Goal: Task Accomplishment & Management: Complete application form

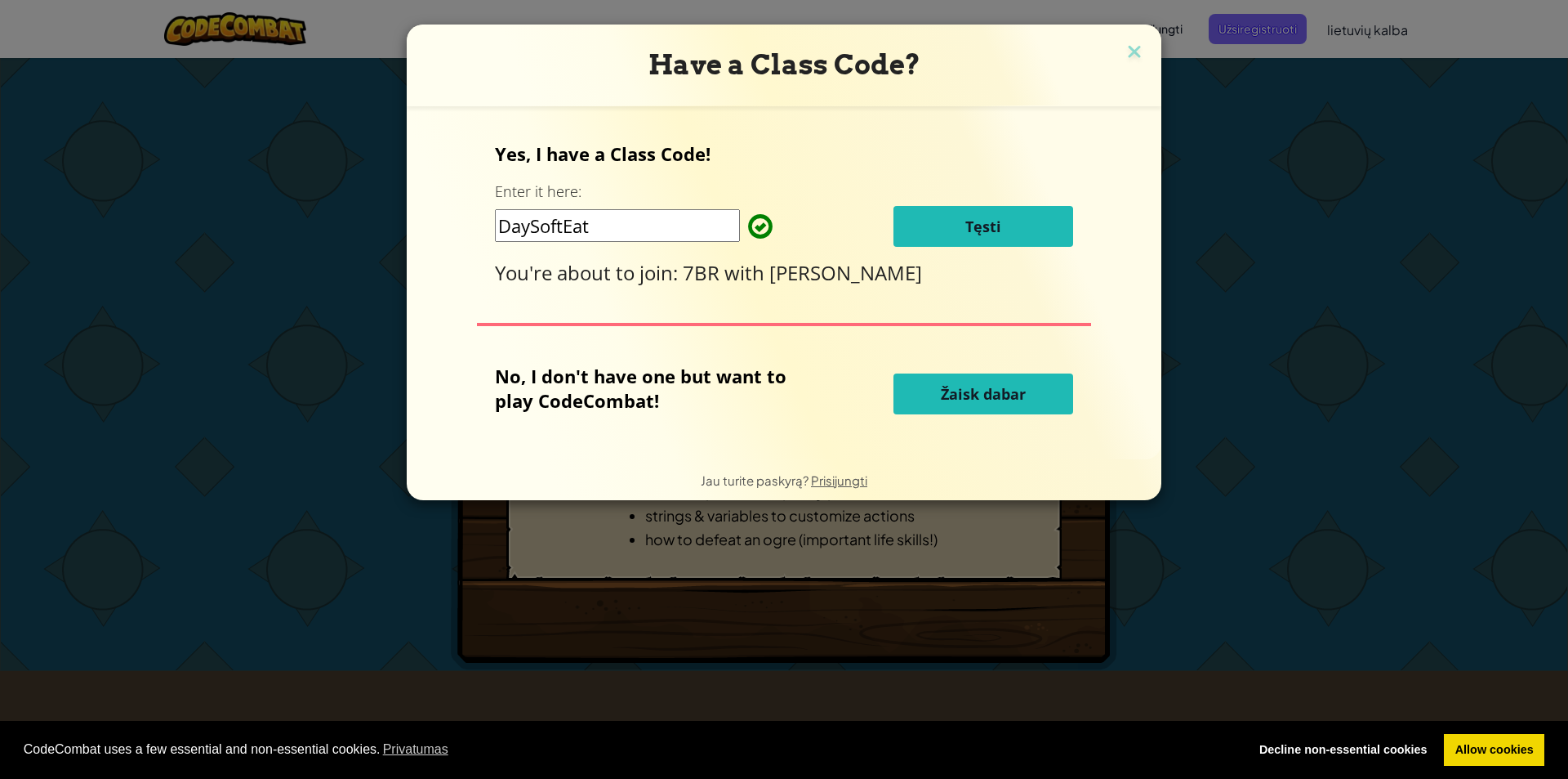
click at [956, 213] on button "Tęsti" at bounding box center [983, 226] width 180 height 41
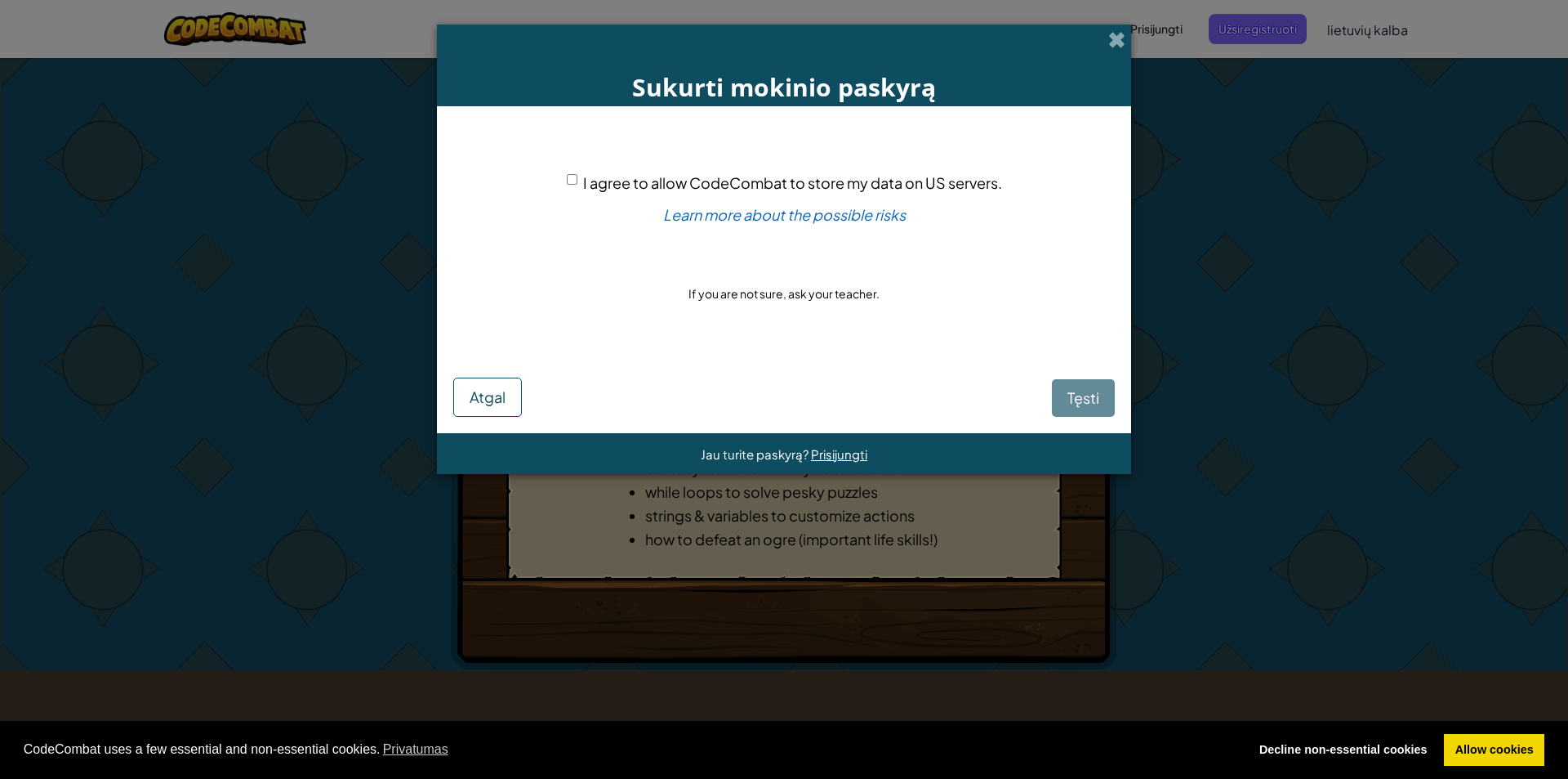
click at [1081, 388] on div "Tęsti Atgal" at bounding box center [784, 384] width 662 height 63
click at [1104, 398] on div "Tęsti Atgal" at bounding box center [784, 384] width 662 height 63
click at [580, 173] on div "I agree to allow CodeCombat to store my data on US servers." at bounding box center [785, 182] width 435 height 24
click at [571, 175] on input "I agree to allow CodeCombat to store my data on US servers." at bounding box center [573, 180] width 11 height 11
checkbox input "true"
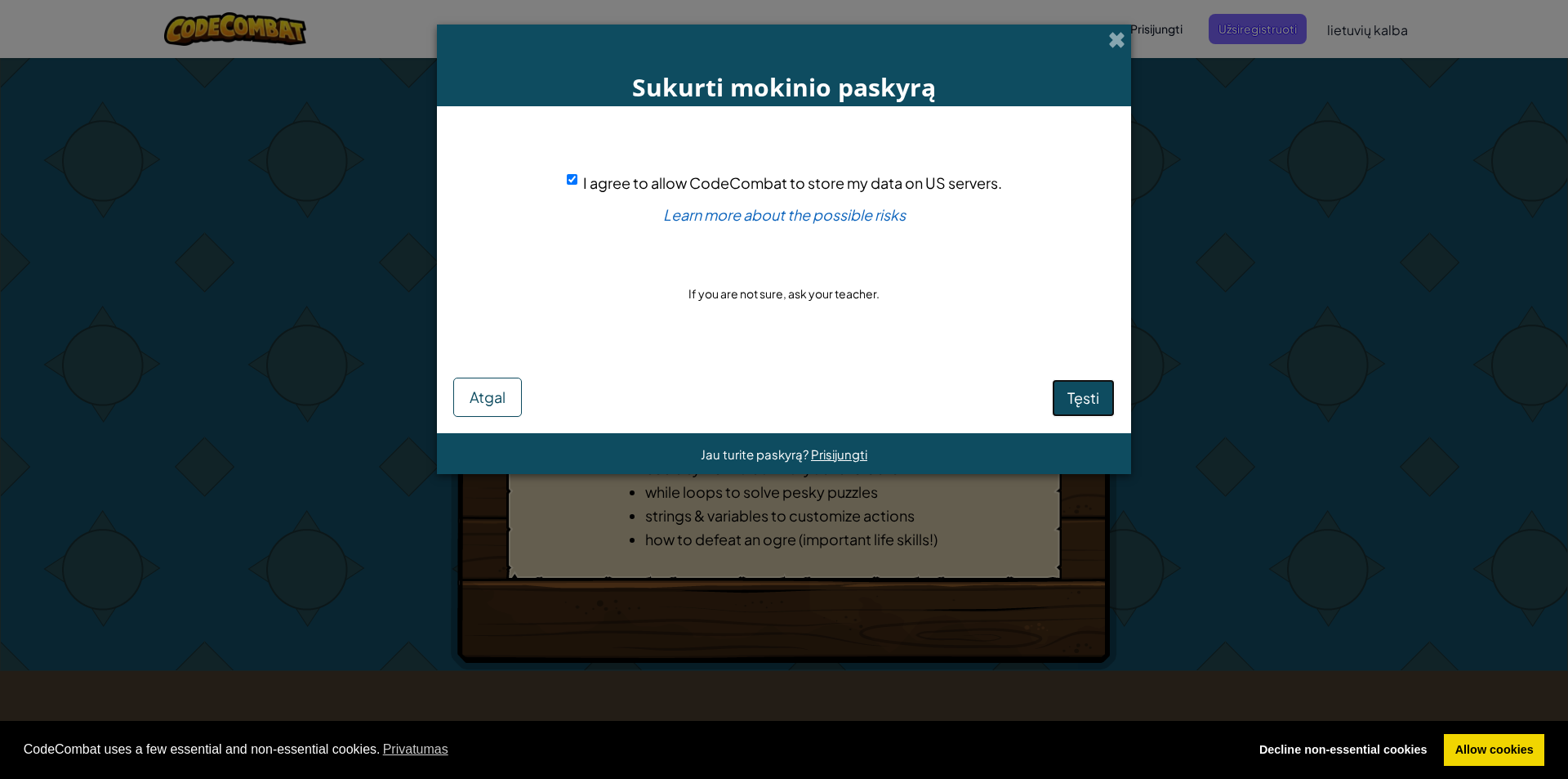
click at [1078, 405] on span "Tęsti" at bounding box center [1084, 397] width 32 height 19
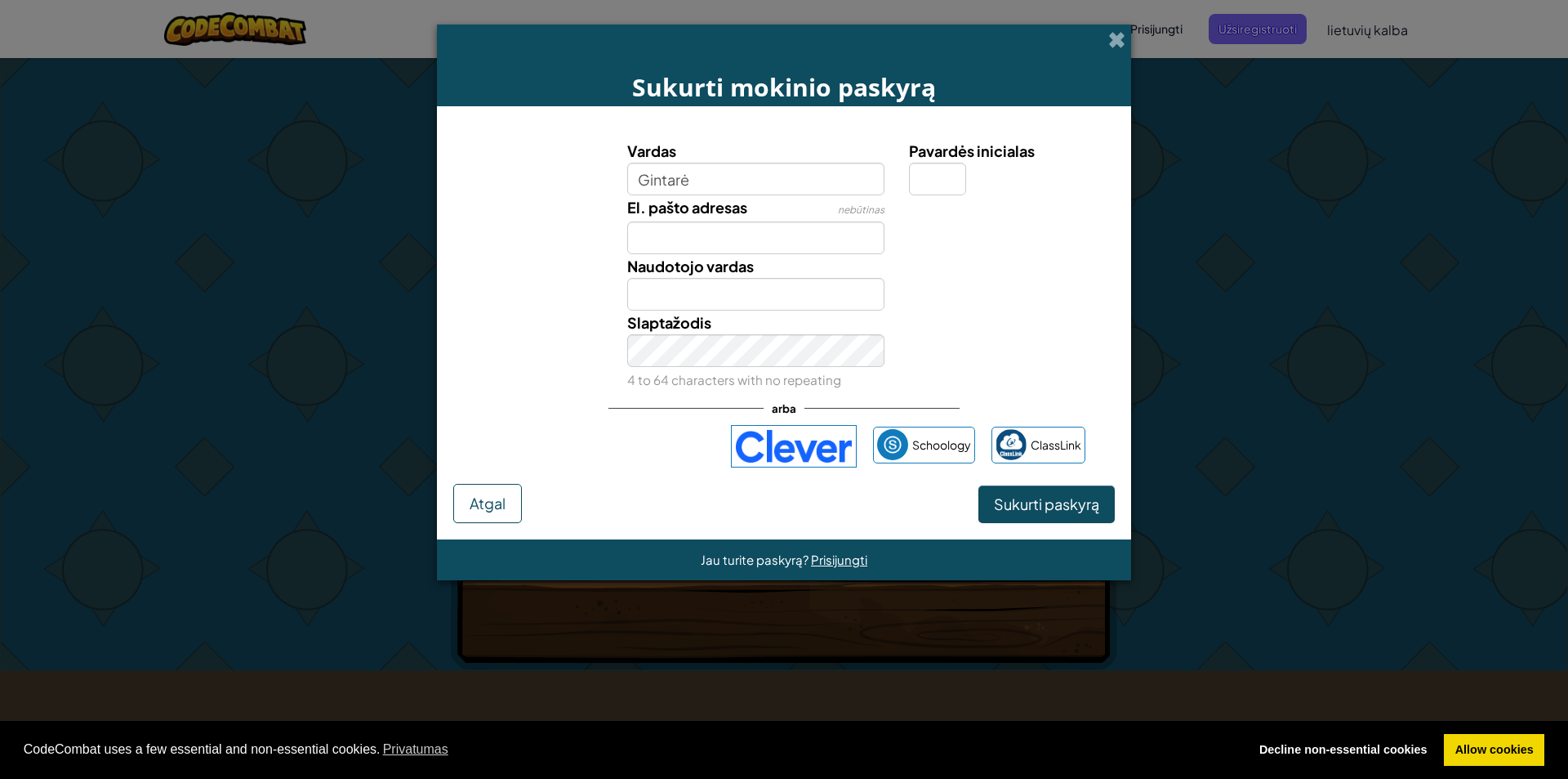
type input "Gintarė"
click at [756, 286] on input "Gintarė" at bounding box center [756, 293] width 258 height 33
type input "Gintarė1027"
click at [573, 367] on div "Slaptažodis 4 to 64 characters with no repeating" at bounding box center [784, 351] width 678 height 81
click at [1061, 510] on span "Sukurti paskyrą" at bounding box center [1047, 503] width 106 height 19
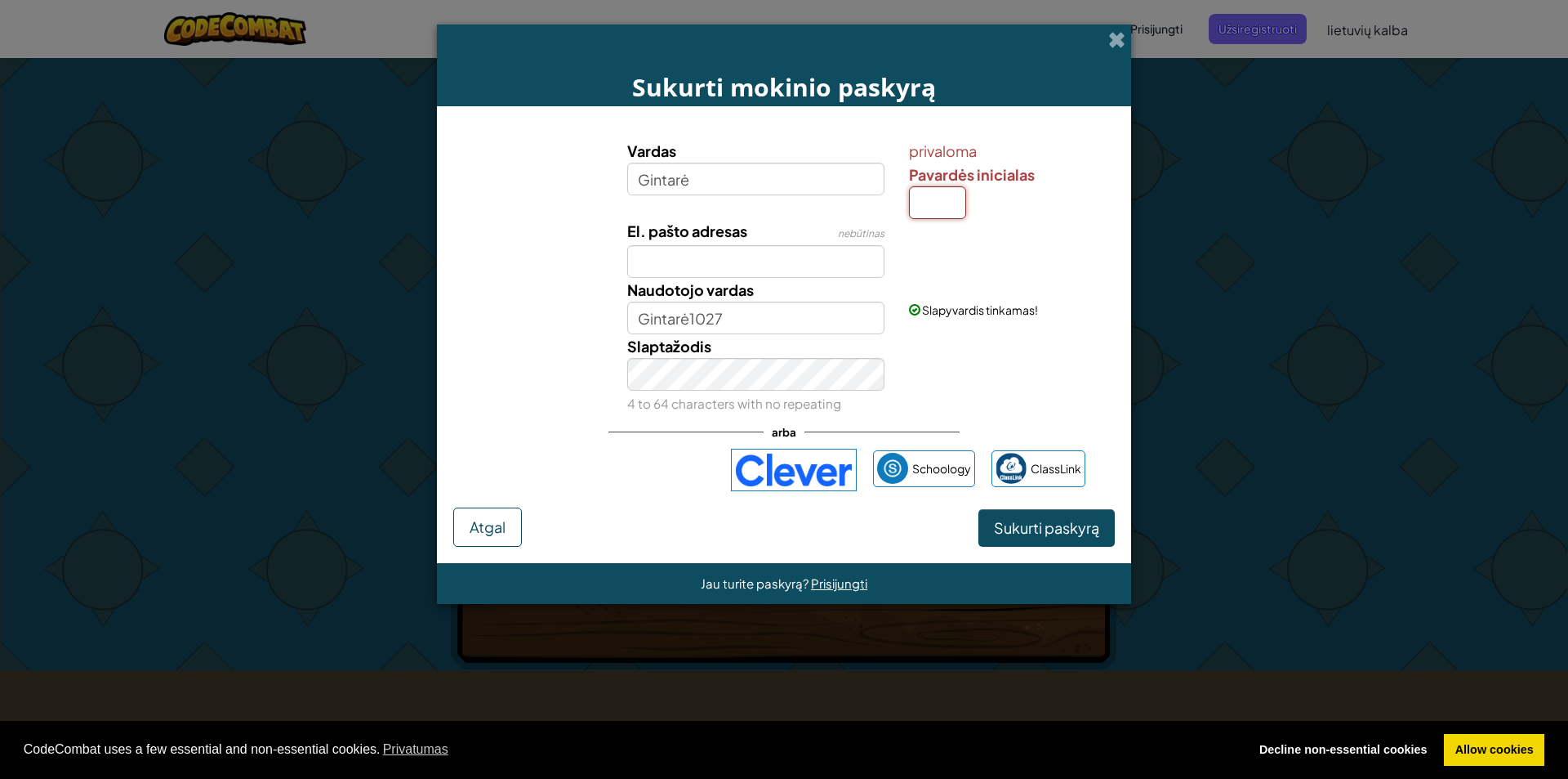
click at [933, 209] on input "Pavardės inicialas" at bounding box center [937, 202] width 57 height 33
type input "G"
type input "GintarėG"
click at [1041, 519] on span "Sukurti paskyrą" at bounding box center [1047, 527] width 106 height 19
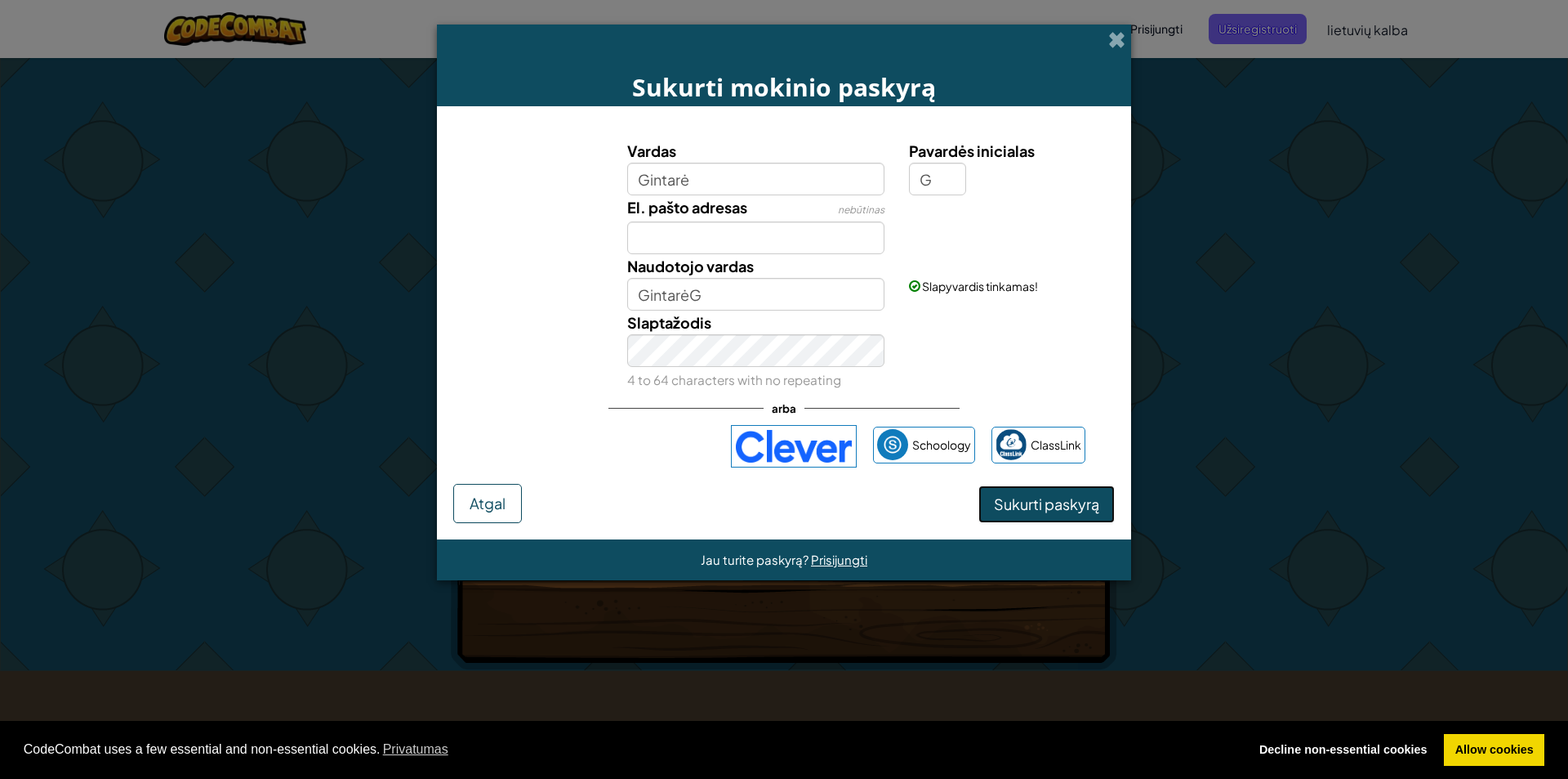
click at [1097, 503] on button "Sukurti paskyrą" at bounding box center [1047, 504] width 137 height 38
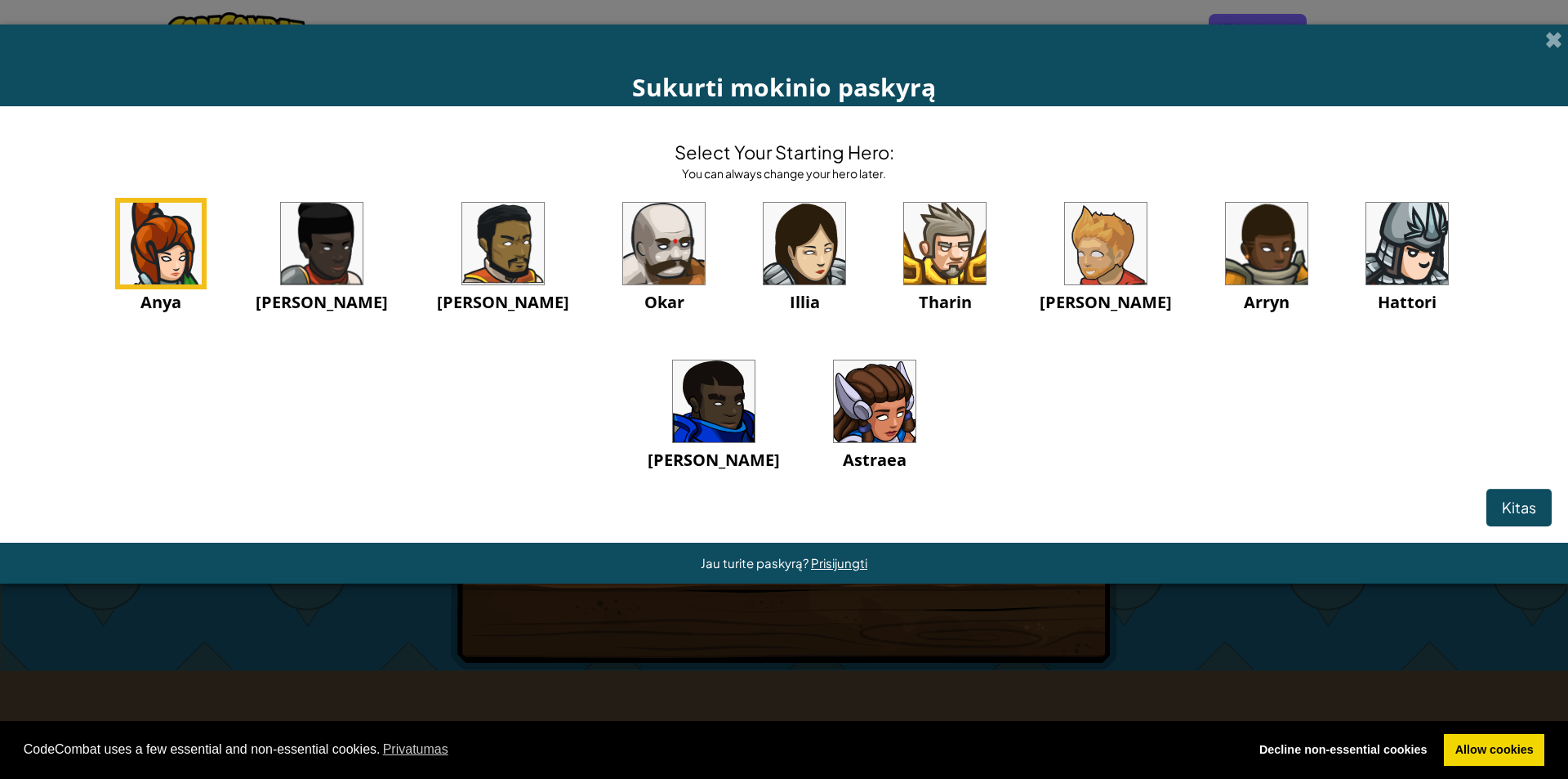
click at [1109, 433] on div "Anya Ida Alejandro Okar Illia Tharin Ned Arryn Hattori Gordon Astraea" at bounding box center [784, 355] width 1535 height 315
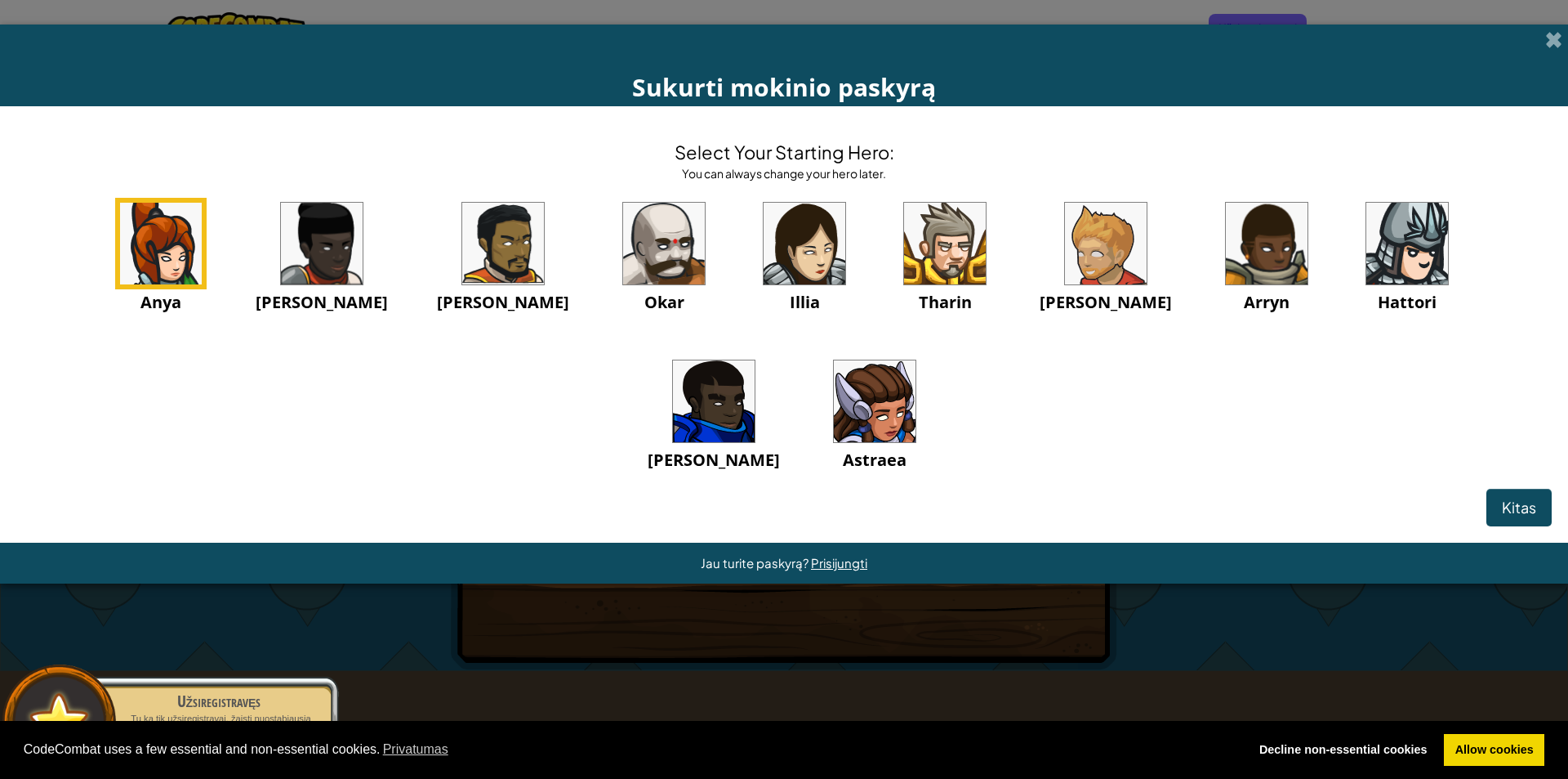
click at [764, 256] on img at bounding box center [804, 243] width 82 height 82
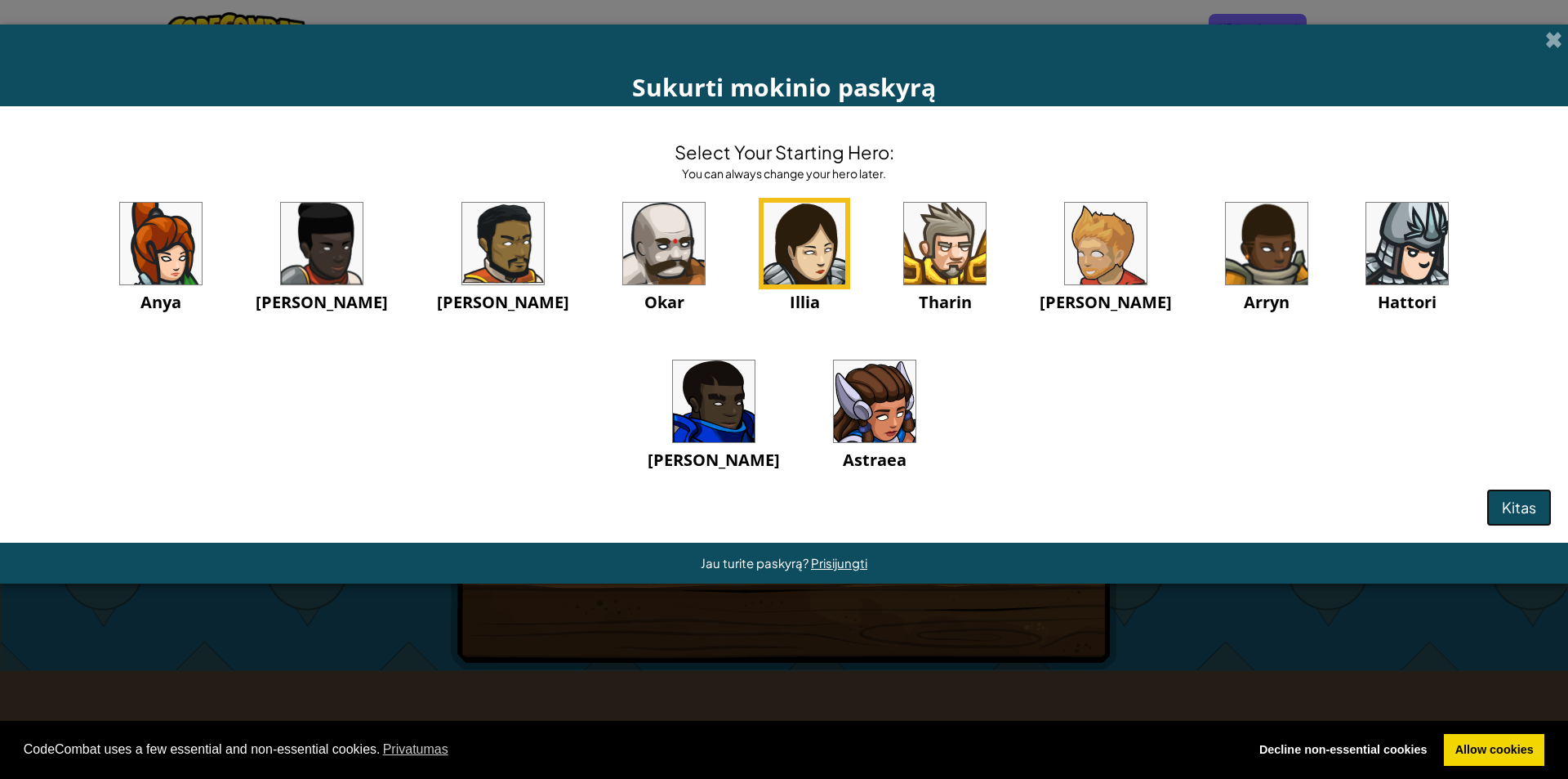
click at [1520, 511] on span "Kitas" at bounding box center [1519, 507] width 34 height 19
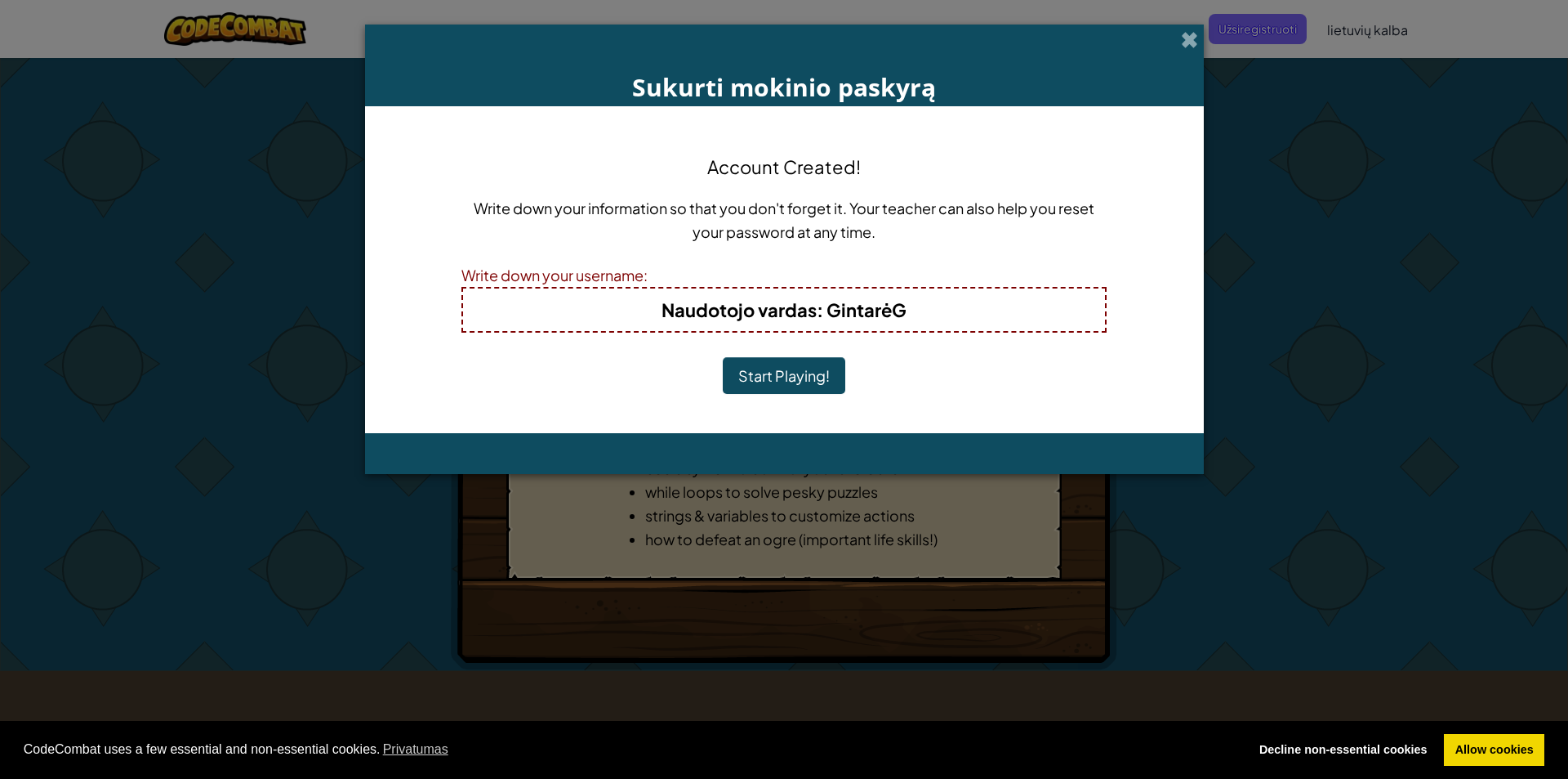
click at [792, 372] on button "Start Playing!" at bounding box center [784, 375] width 122 height 38
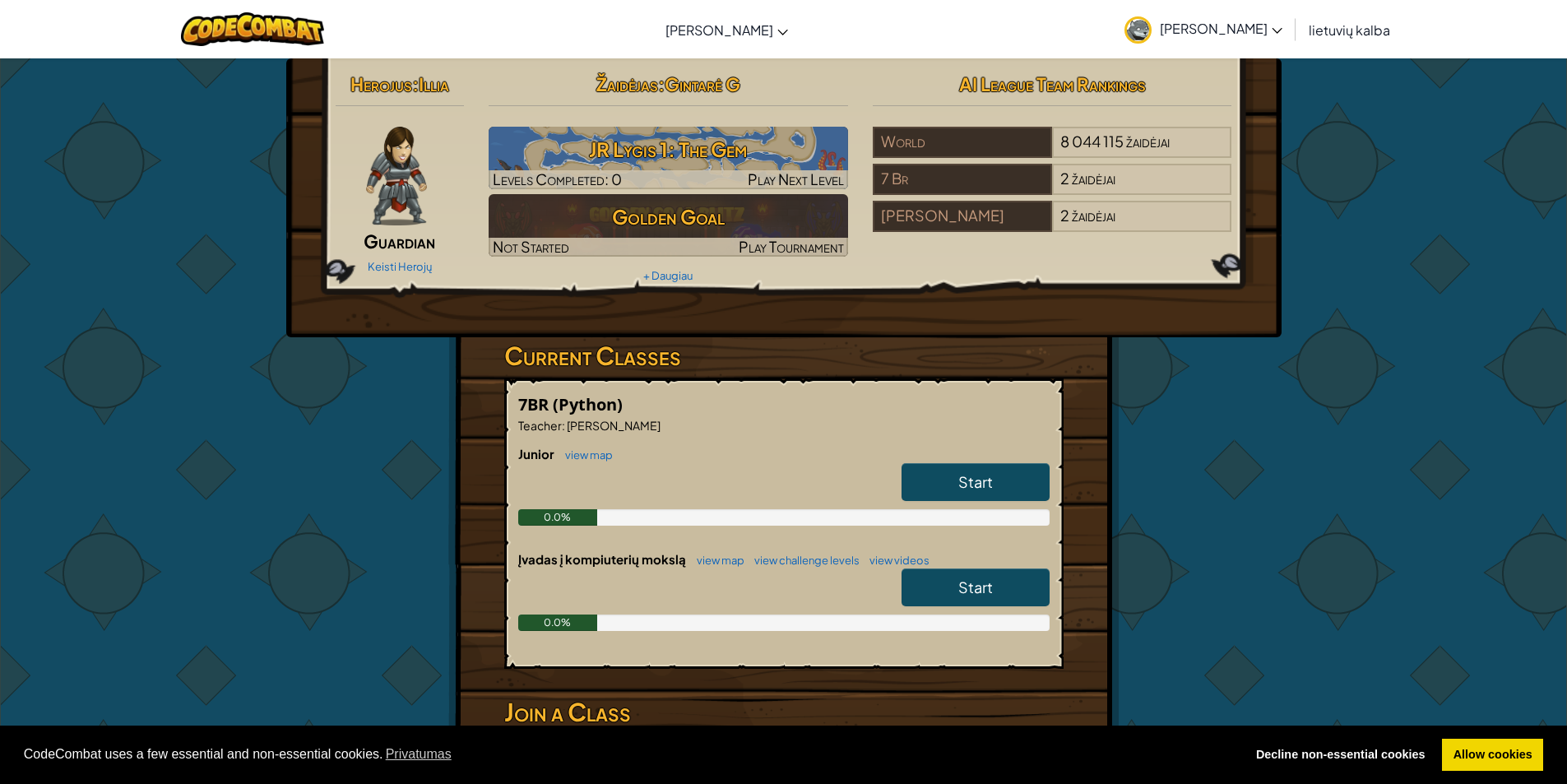
click at [1004, 488] on link "Start" at bounding box center [975, 482] width 148 height 38
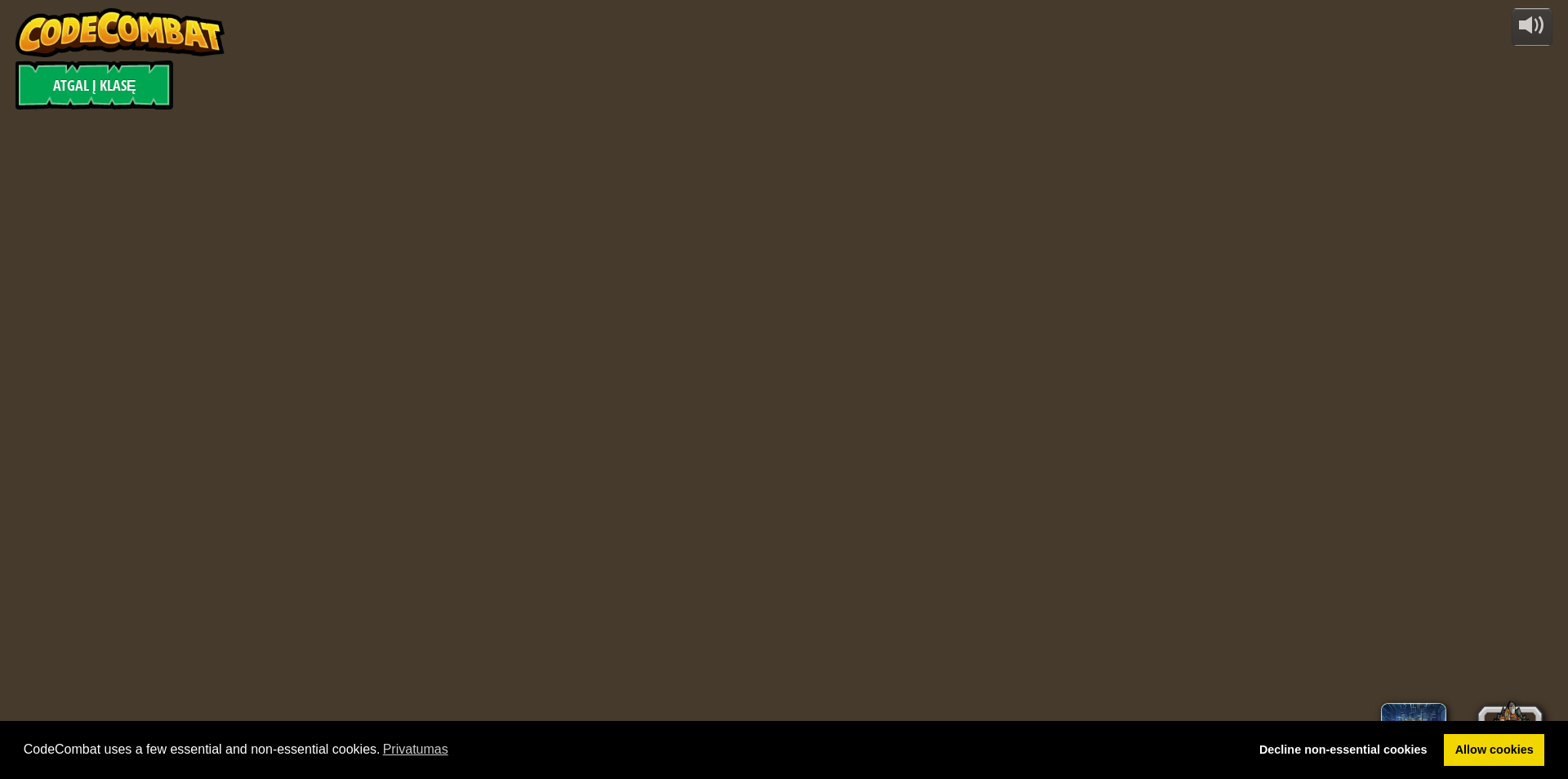
select select "lt"
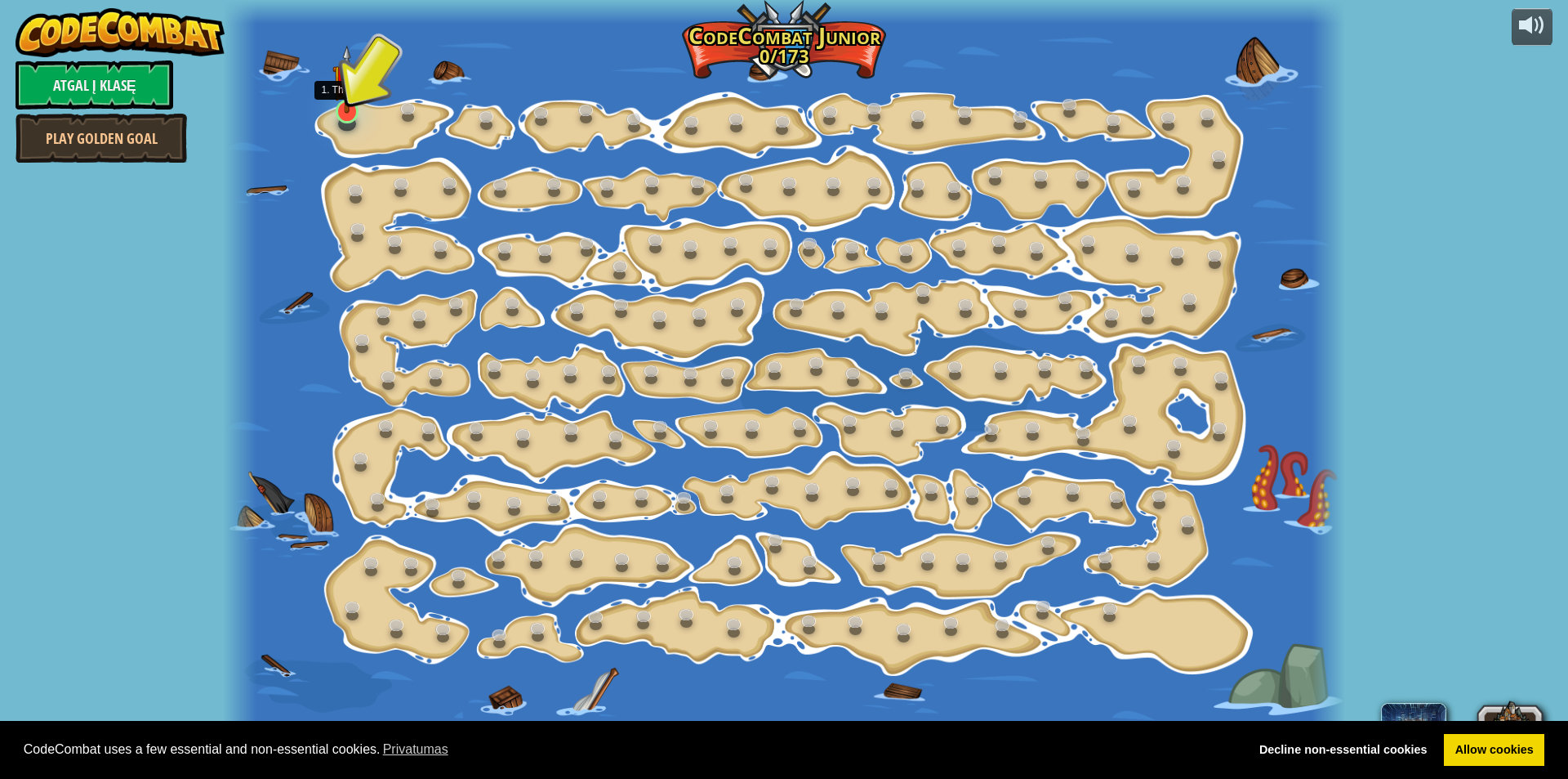
click at [344, 80] on img at bounding box center [346, 79] width 29 height 69
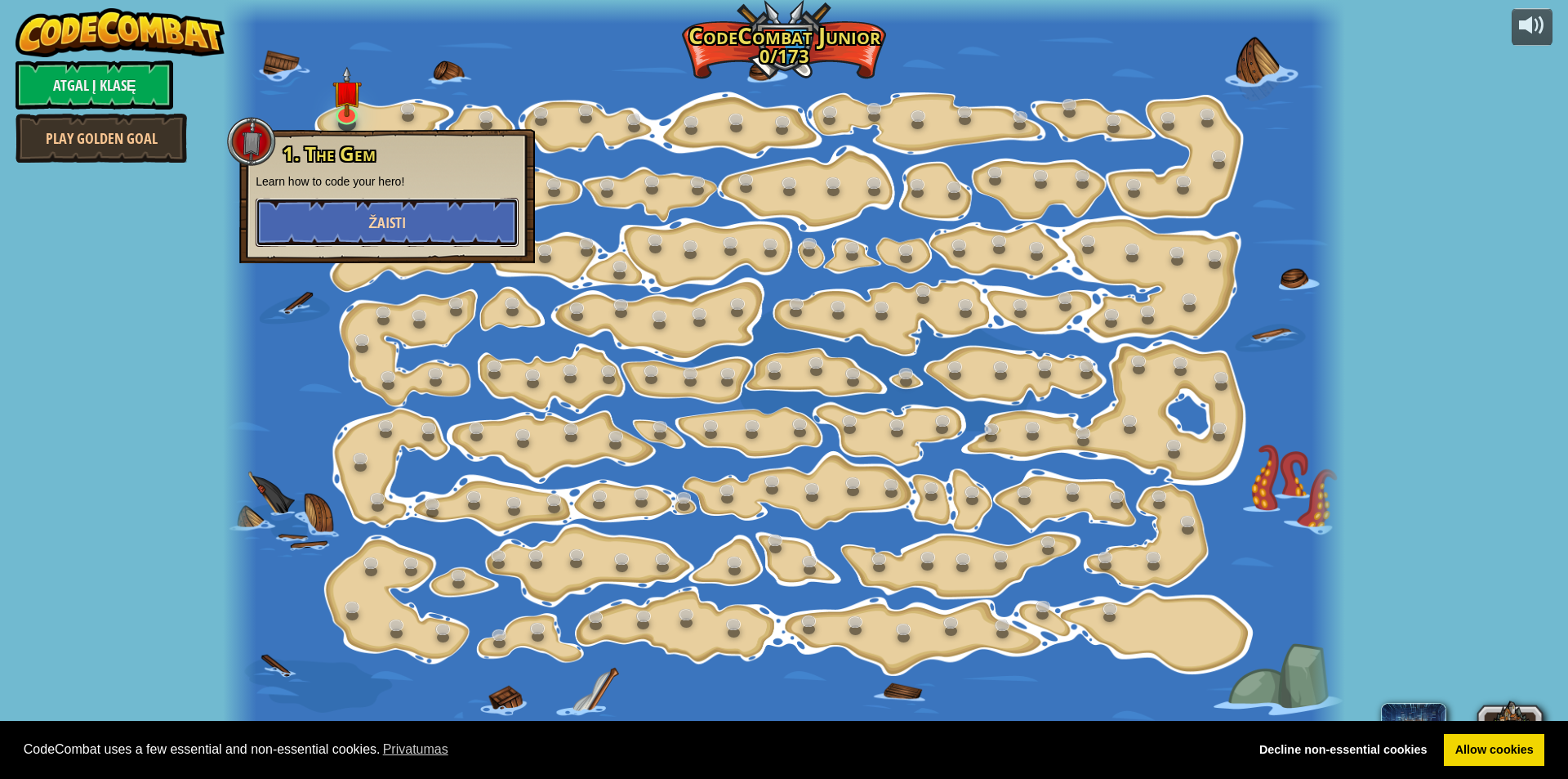
click at [393, 213] on span "Žaisti" at bounding box center [387, 222] width 38 height 20
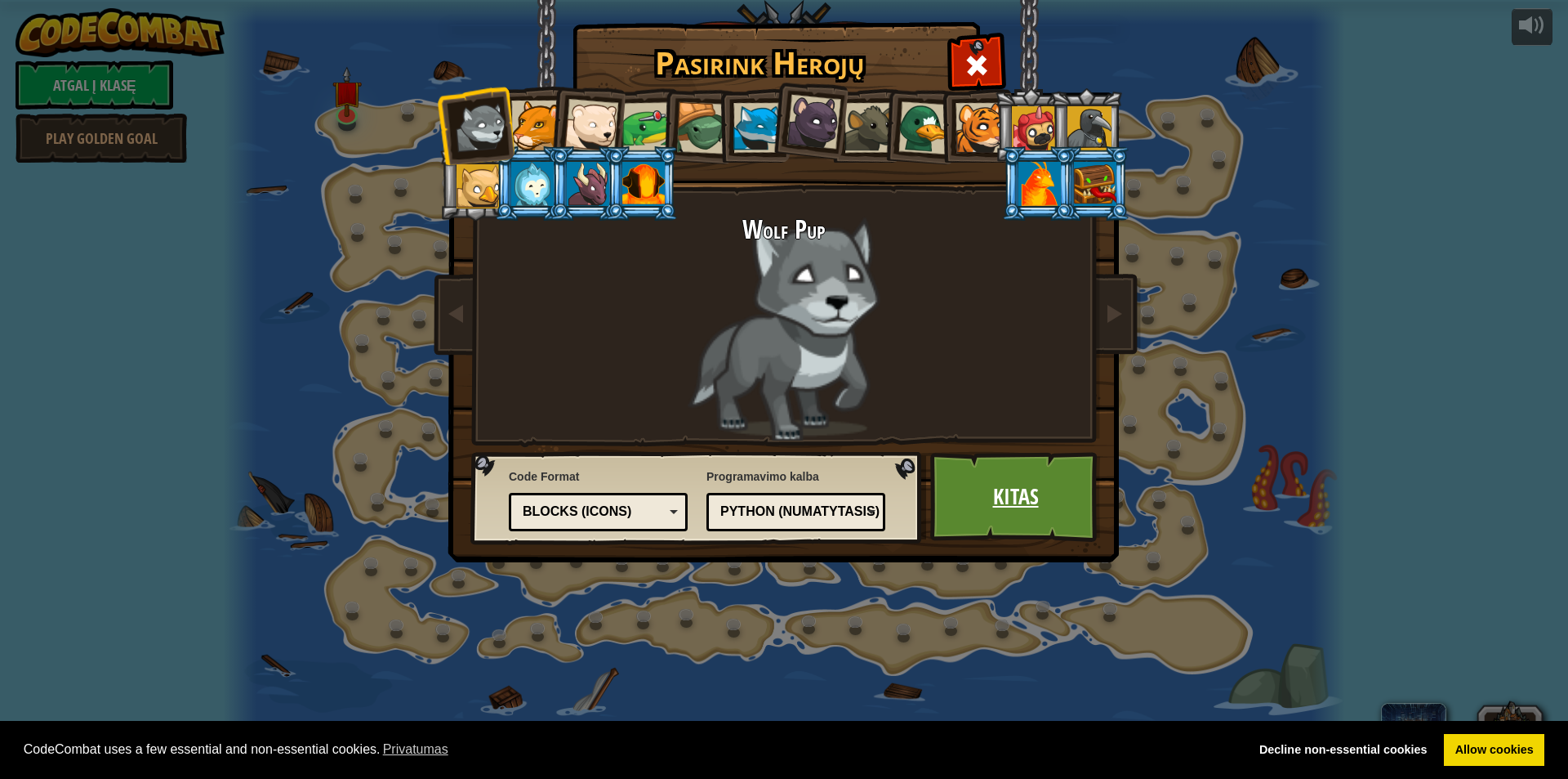
click at [963, 511] on link "Kitas" at bounding box center [1016, 497] width 171 height 90
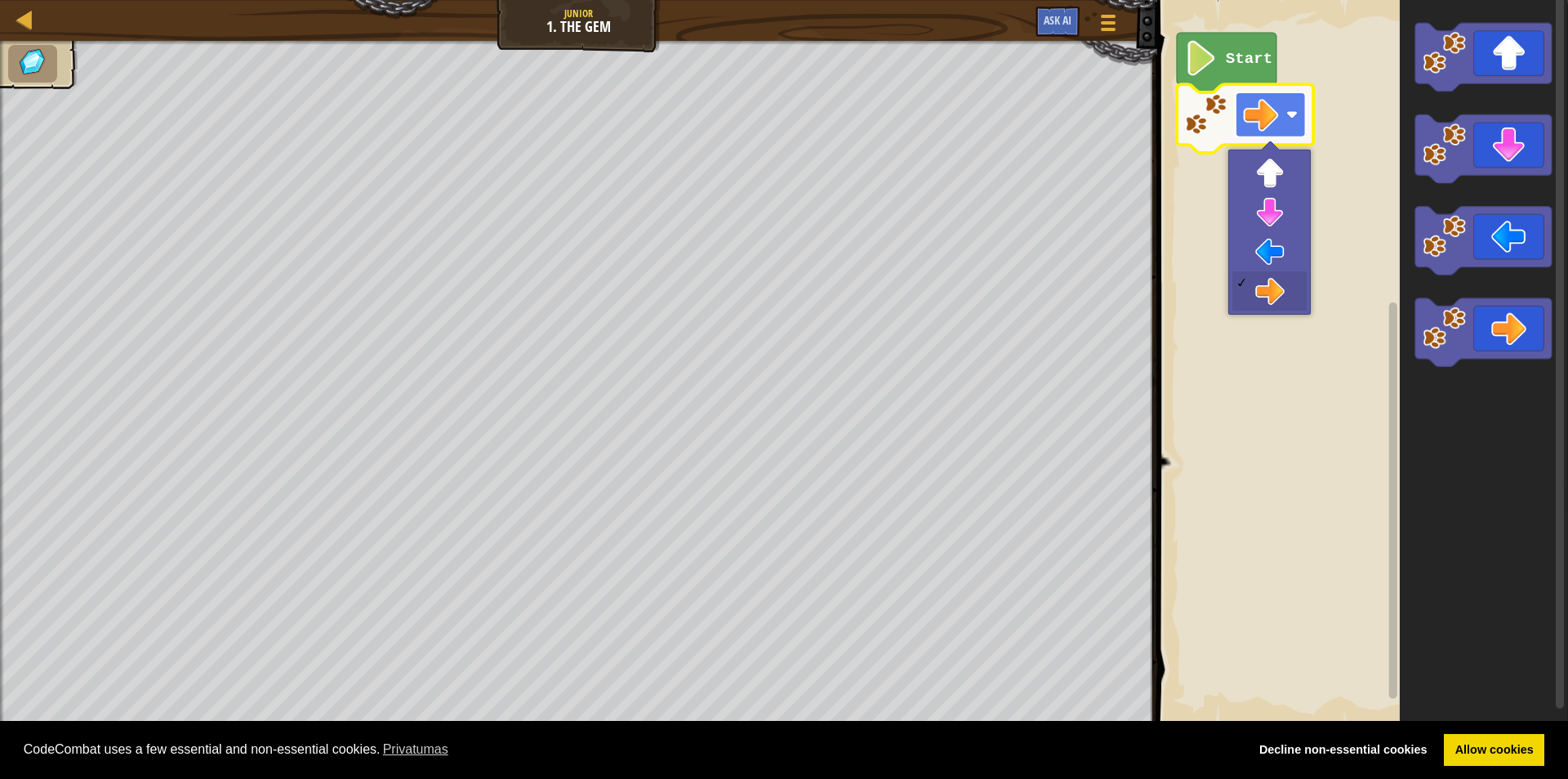
click at [1283, 129] on rect "Blockly darbalaukis" at bounding box center [1270, 115] width 70 height 45
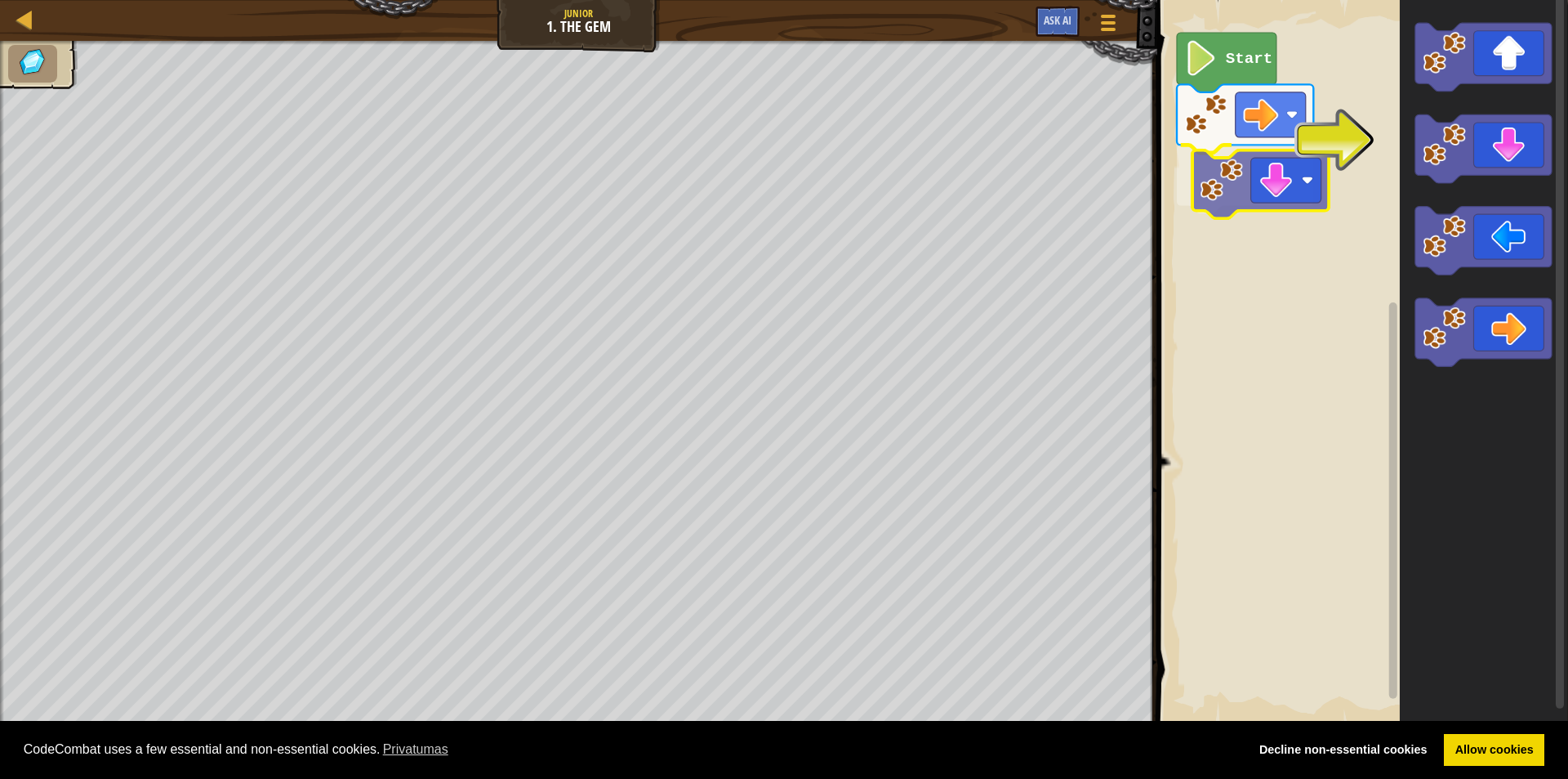
click at [1275, 165] on div "Start" at bounding box center [1360, 362] width 416 height 741
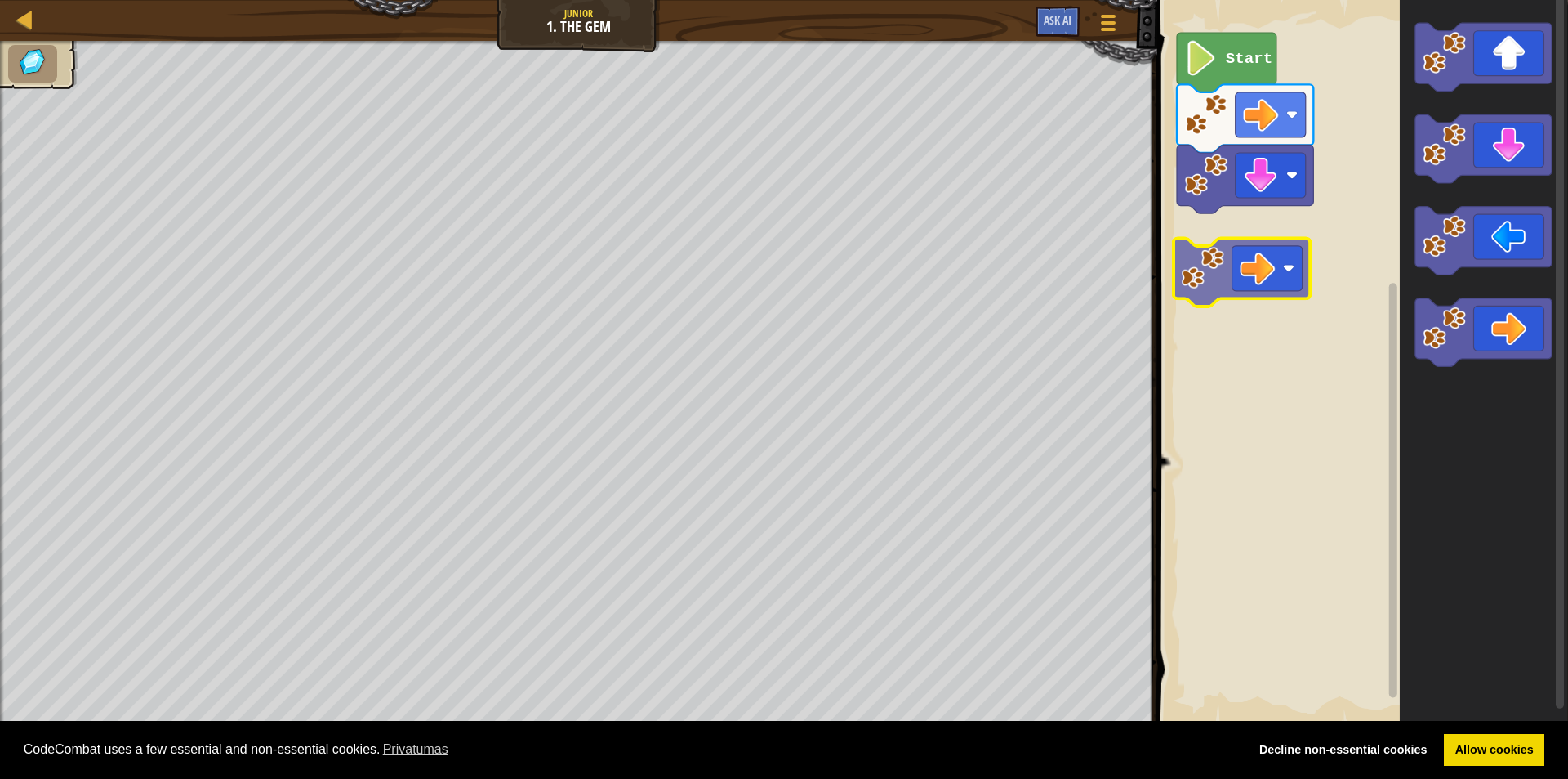
click at [1256, 236] on div "Start" at bounding box center [1360, 362] width 416 height 741
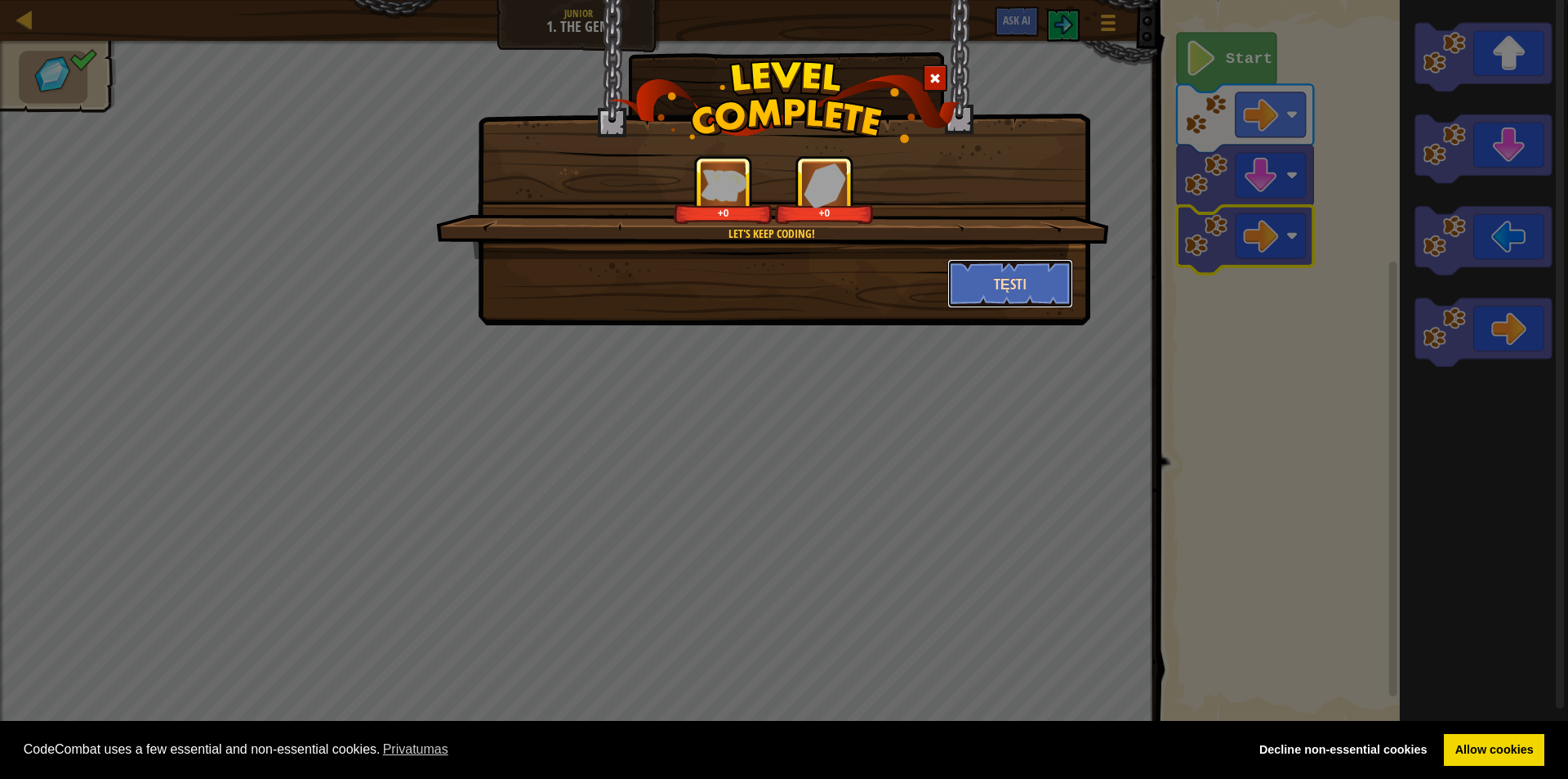
click at [1033, 265] on button "Tęsti" at bounding box center [1011, 284] width 127 height 49
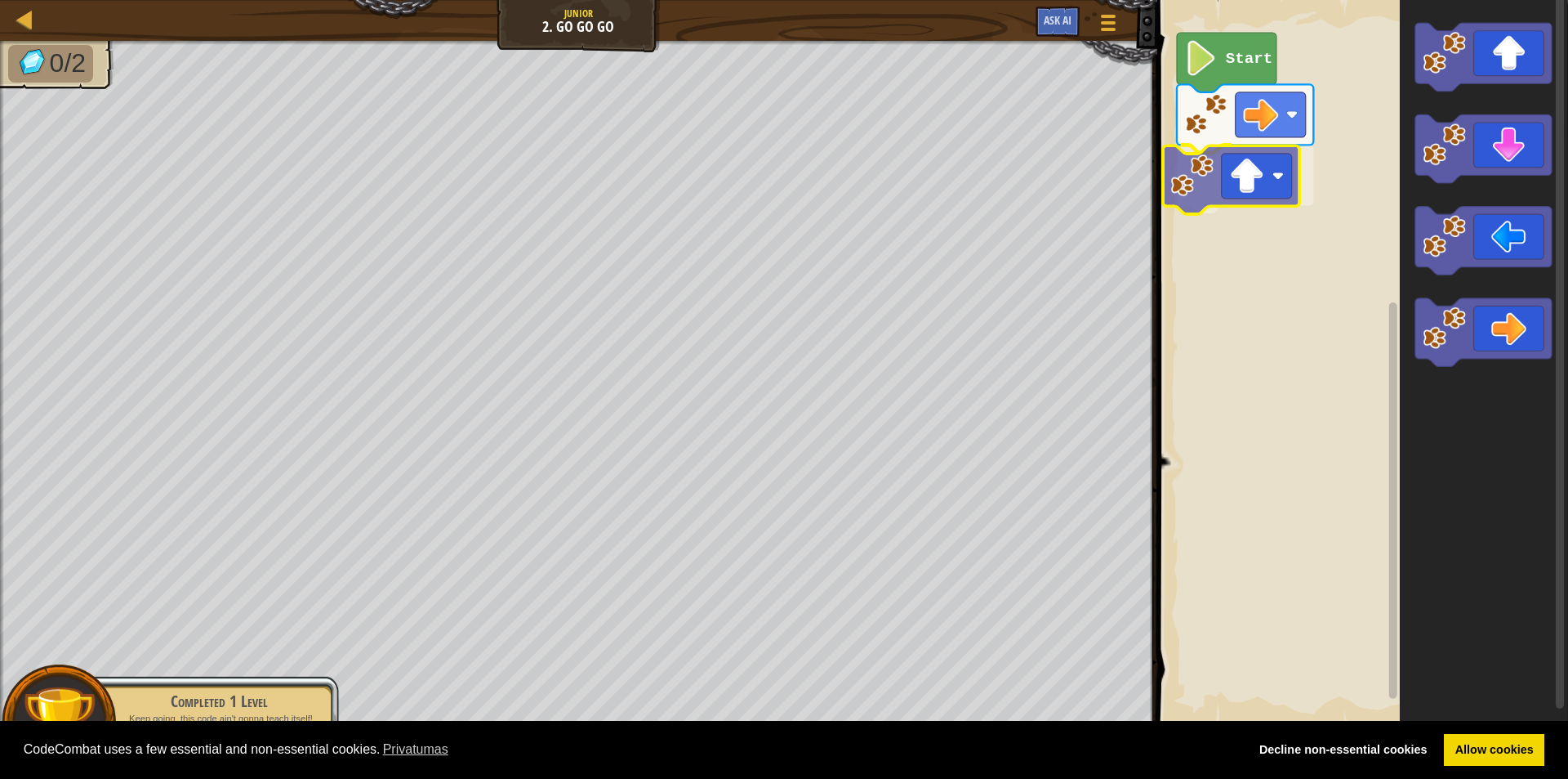
click at [1231, 186] on div "Start" at bounding box center [1360, 362] width 416 height 741
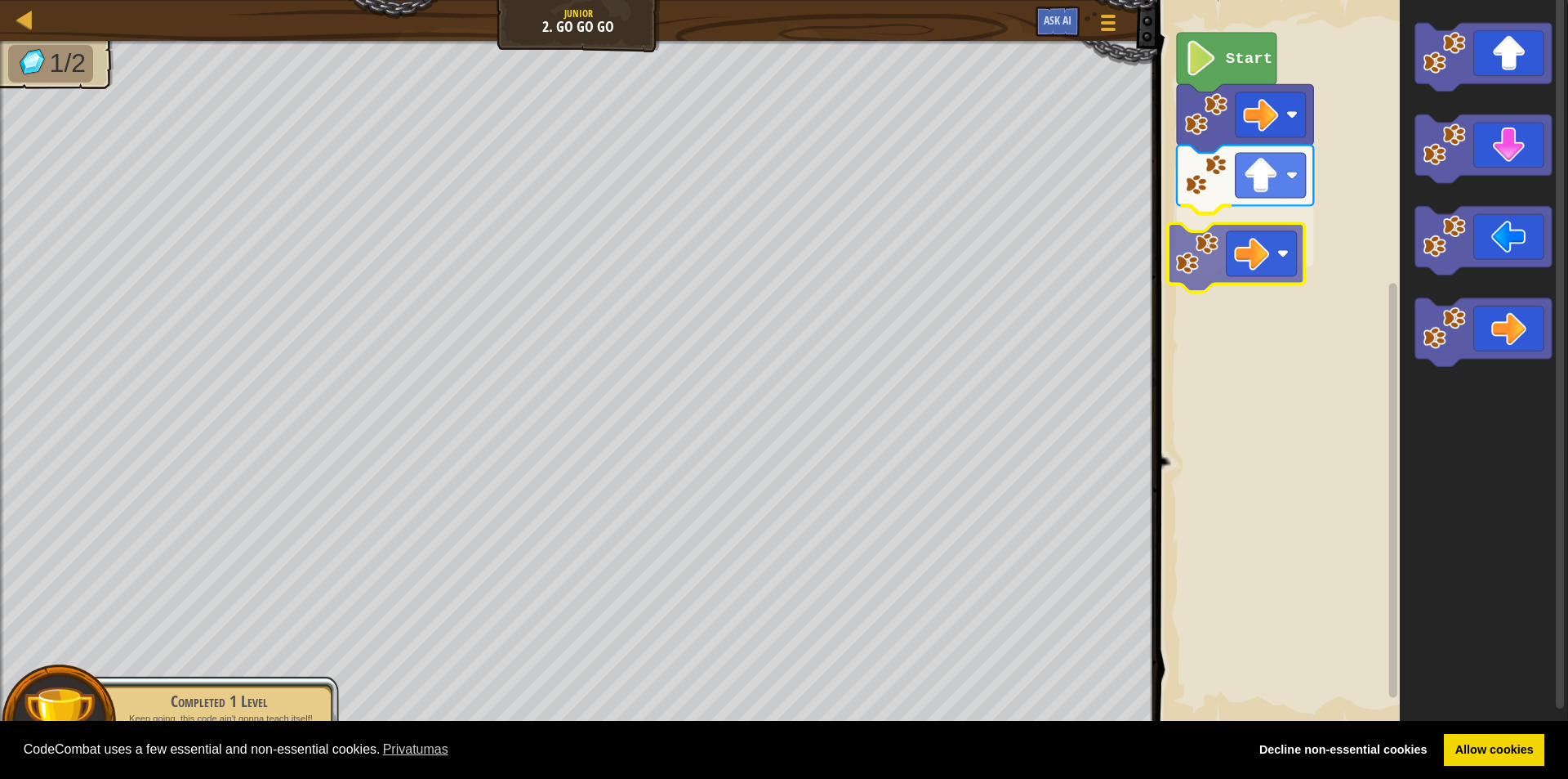
click at [1228, 256] on div "Start" at bounding box center [1360, 362] width 416 height 741
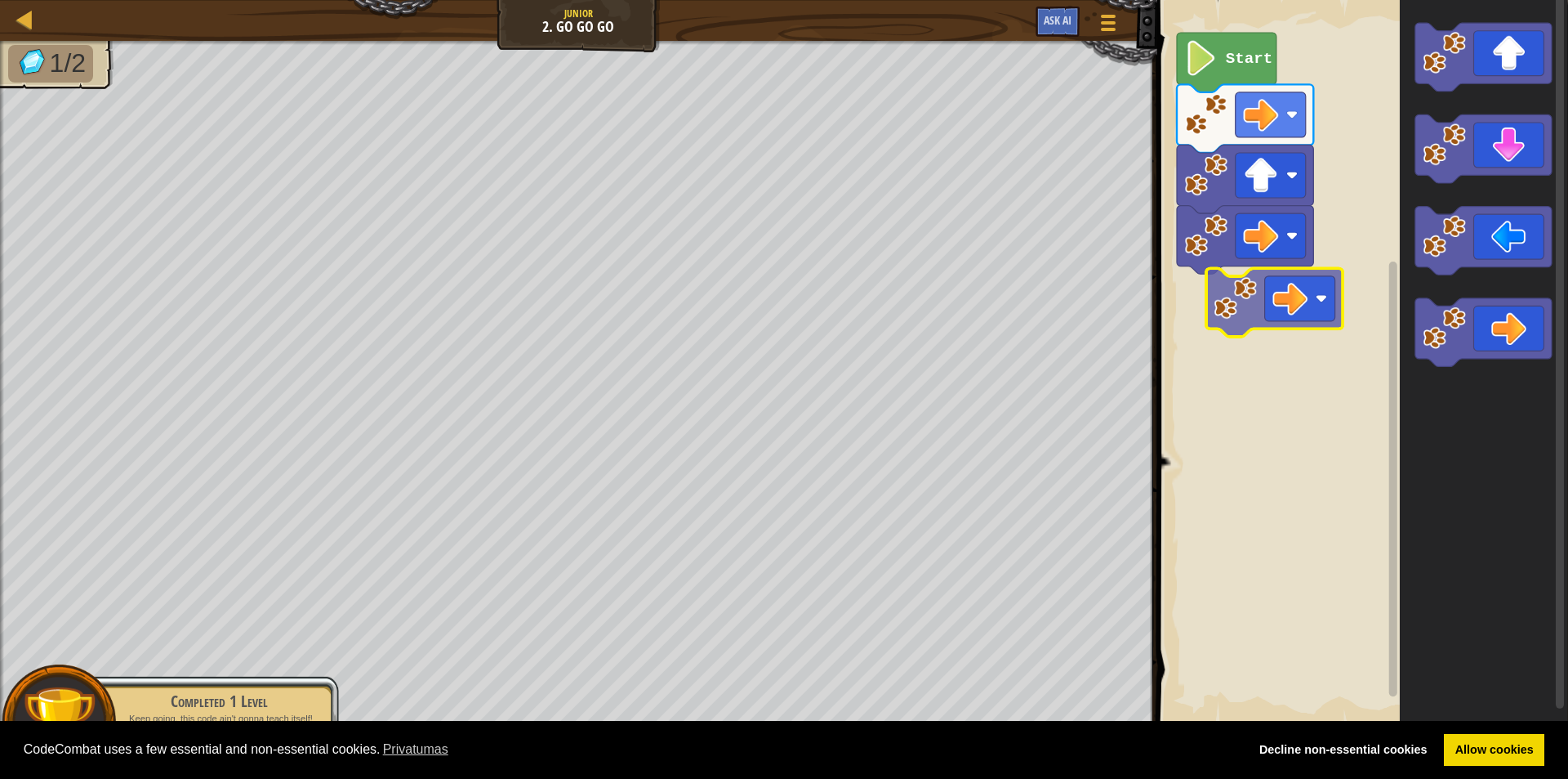
click at [1268, 300] on div "Start" at bounding box center [1360, 362] width 416 height 741
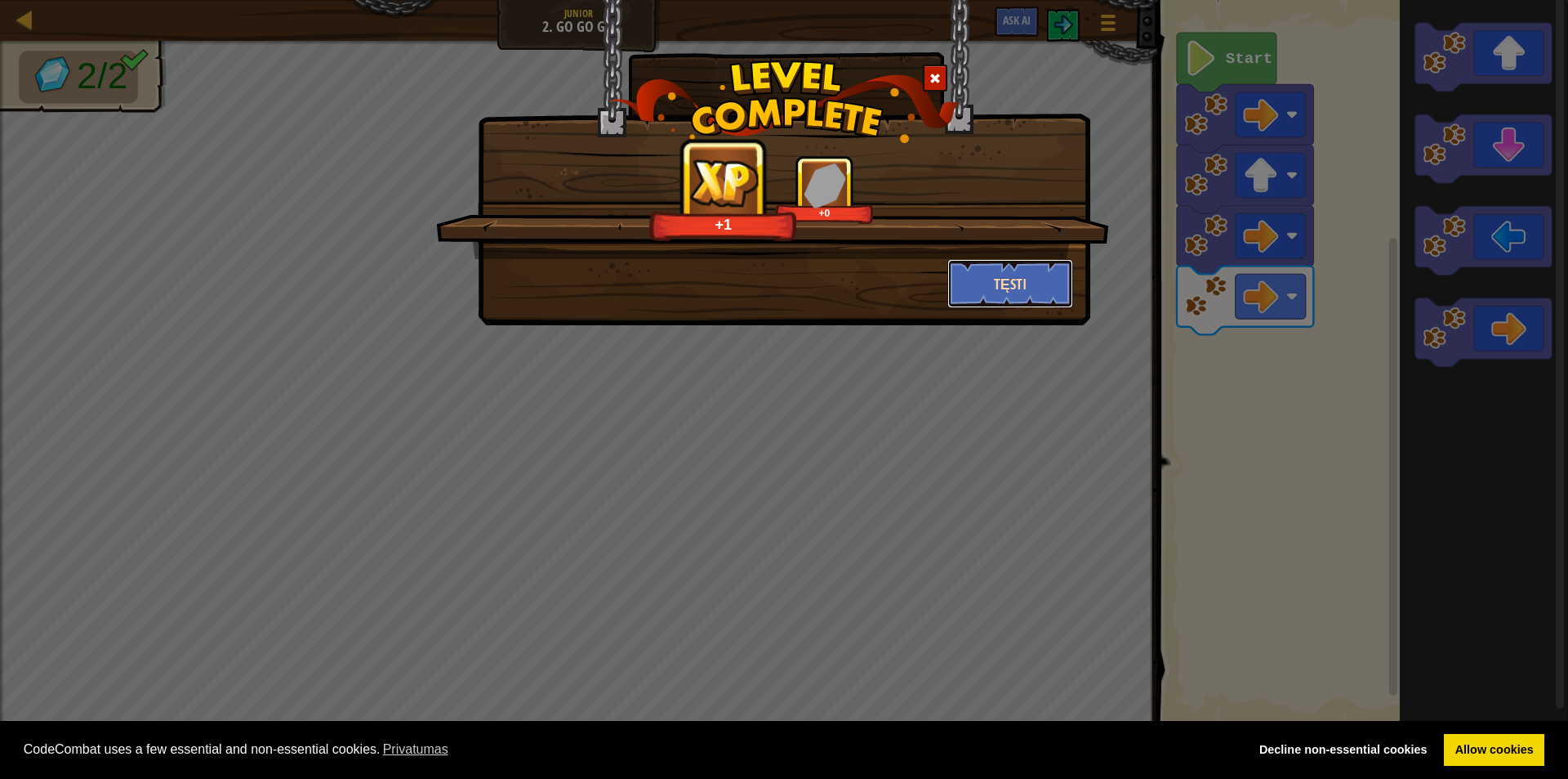
click at [1013, 287] on button "Tęsti" at bounding box center [1011, 284] width 127 height 49
